Goal: Transaction & Acquisition: Purchase product/service

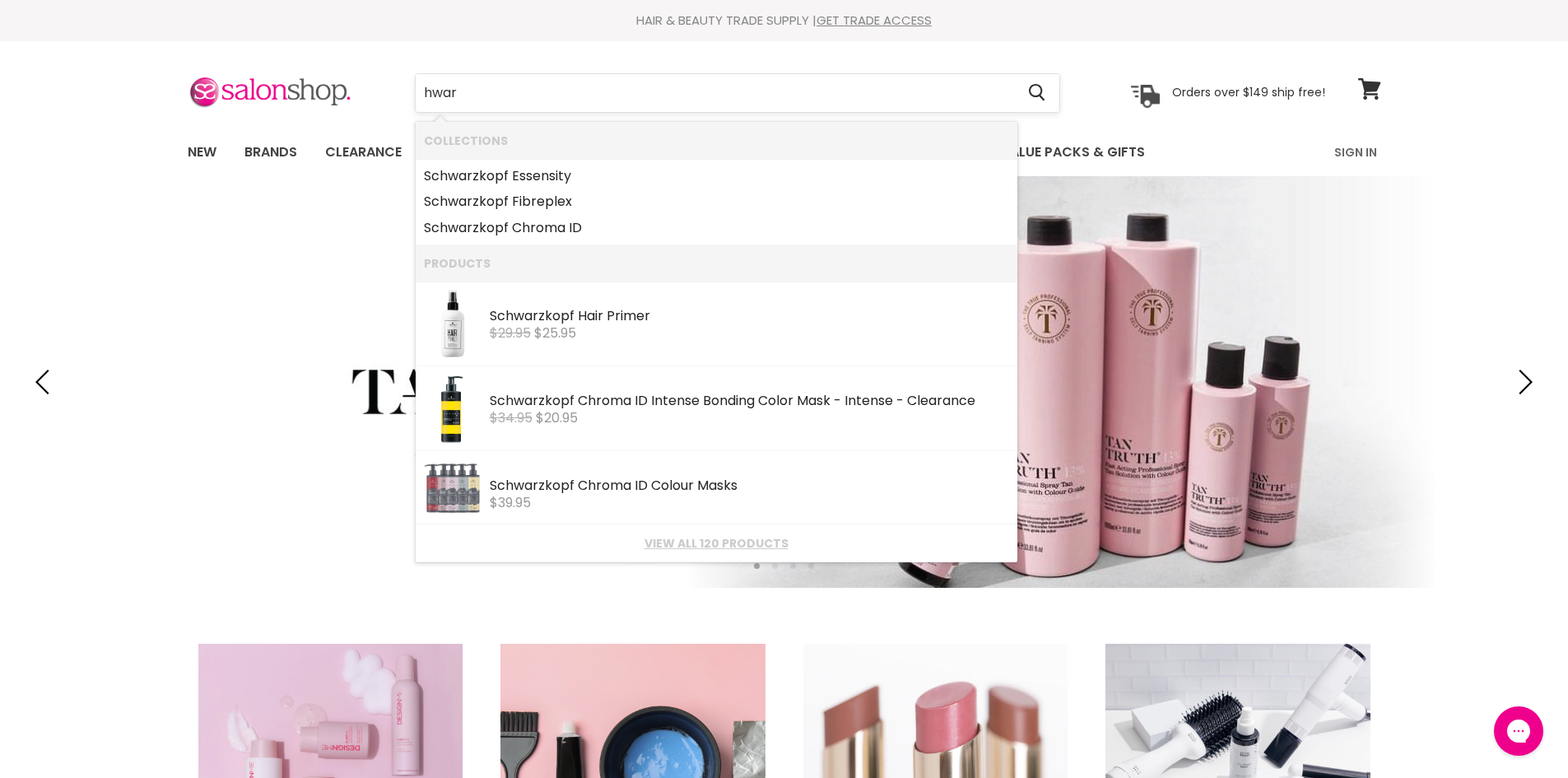
click at [420, 94] on input "hwar" at bounding box center [715, 93] width 600 height 37
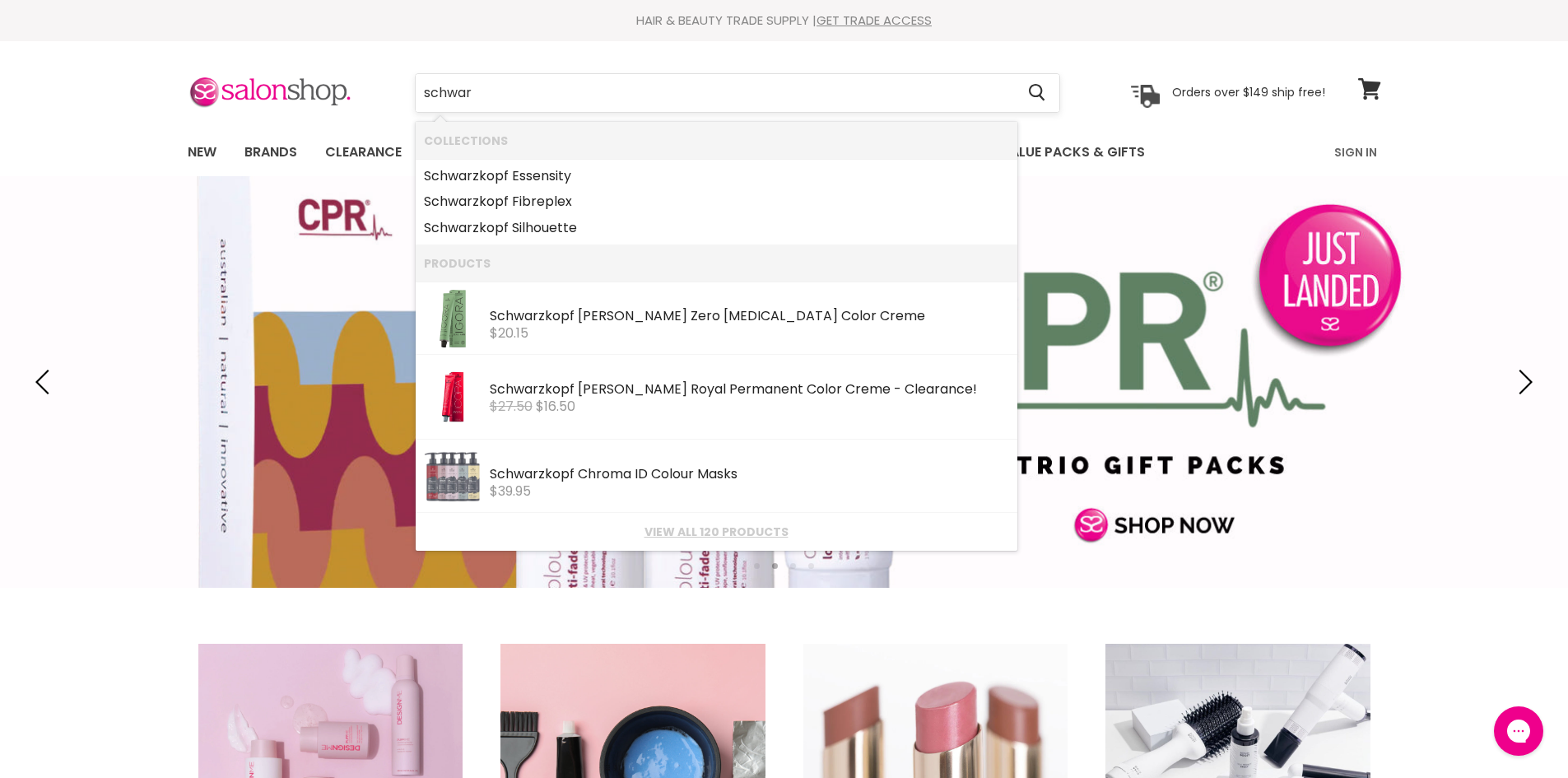
click at [480, 84] on input "schwar" at bounding box center [715, 93] width 600 height 37
type input "[PERSON_NAME]"
